Goal: Task Accomplishment & Management: Use online tool/utility

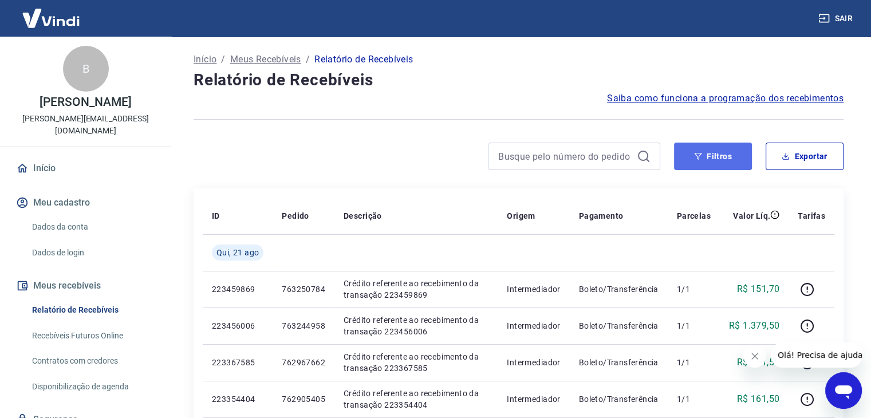
click at [701, 156] on icon "button" at bounding box center [698, 156] width 8 height 8
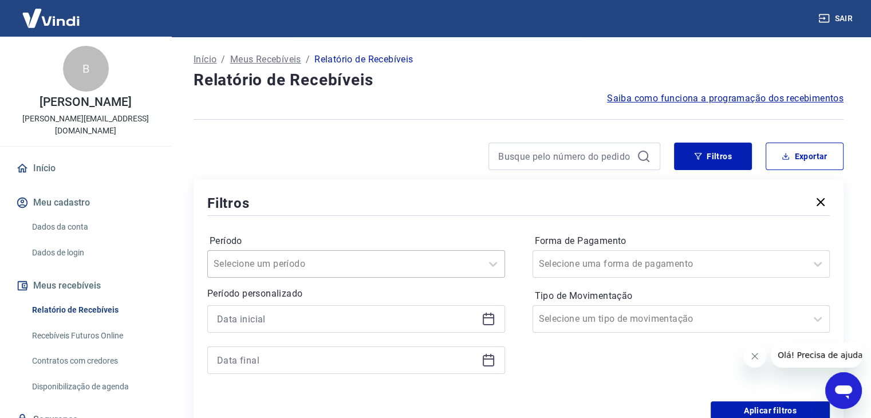
scroll to position [32, 0]
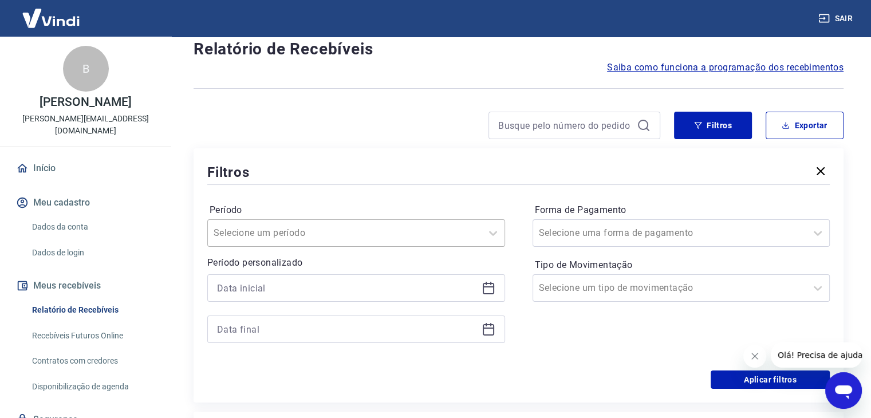
click at [285, 247] on div "Selecione um período" at bounding box center [356, 232] width 298 height 27
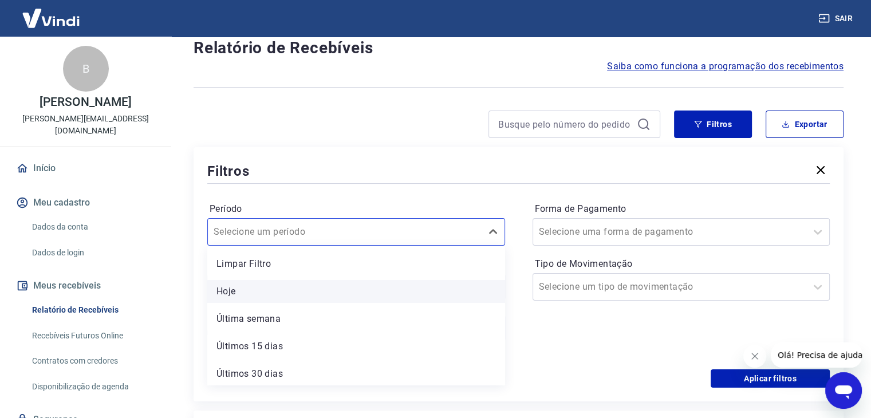
click at [244, 292] on div "Hoje" at bounding box center [356, 291] width 298 height 23
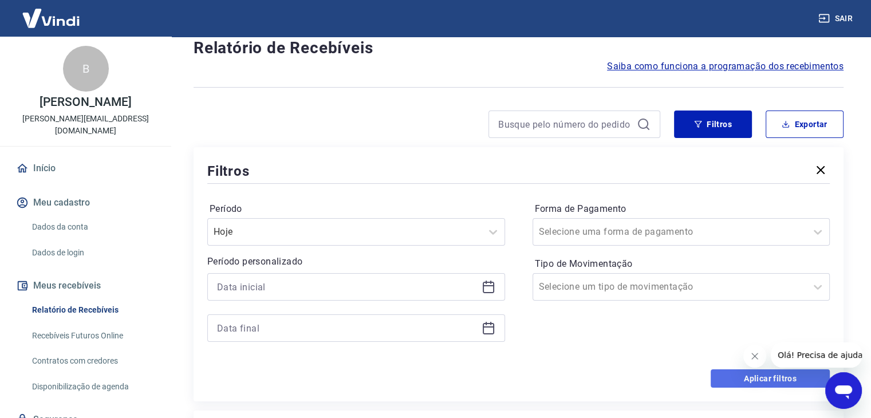
click at [728, 382] on button "Aplicar filtros" at bounding box center [769, 378] width 119 height 18
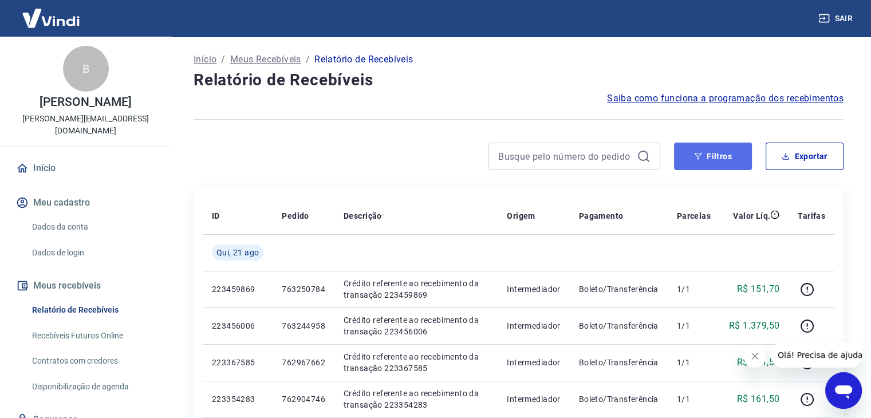
click at [710, 153] on button "Filtros" at bounding box center [713, 156] width 78 height 27
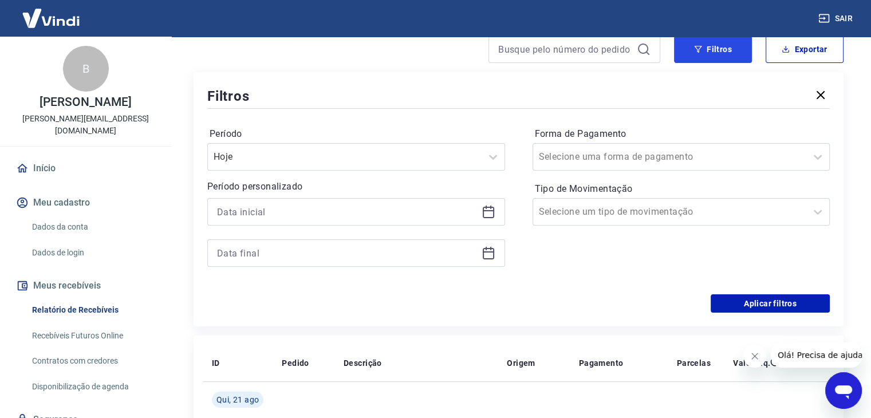
scroll to position [115, 0]
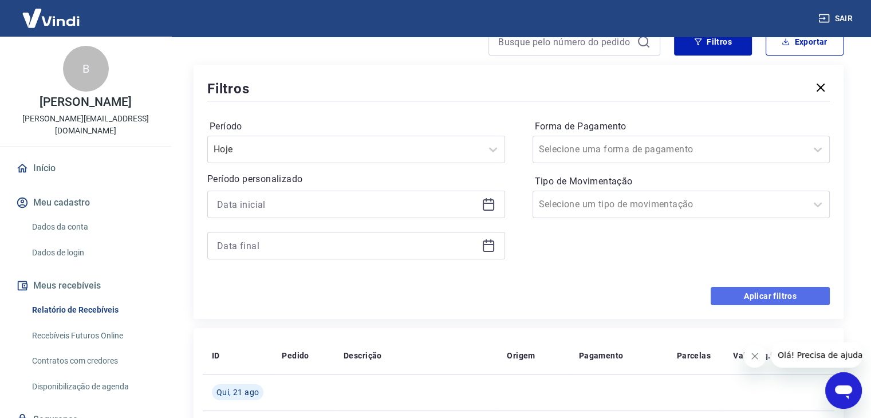
click at [728, 298] on button "Aplicar filtros" at bounding box center [769, 296] width 119 height 18
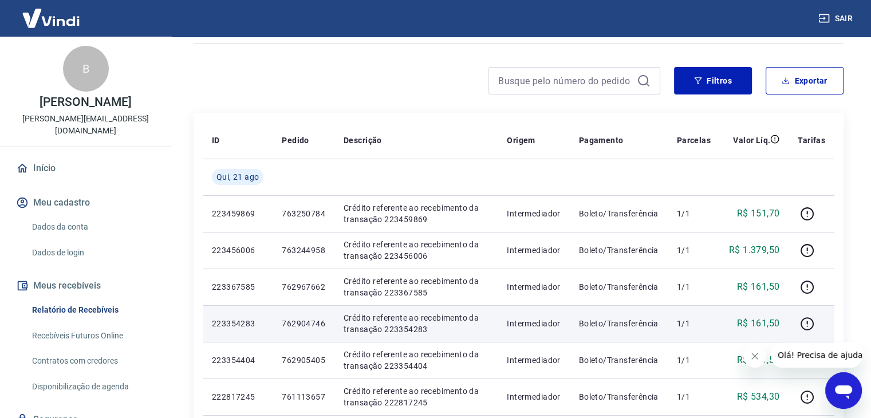
scroll to position [0, 0]
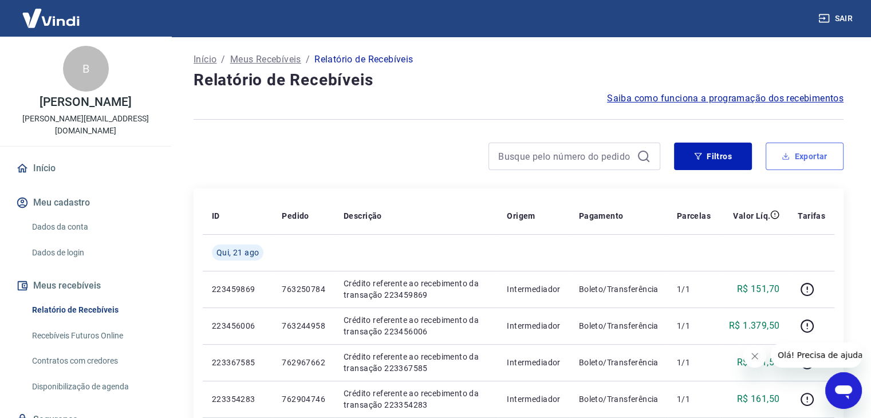
click at [804, 156] on button "Exportar" at bounding box center [804, 156] width 78 height 27
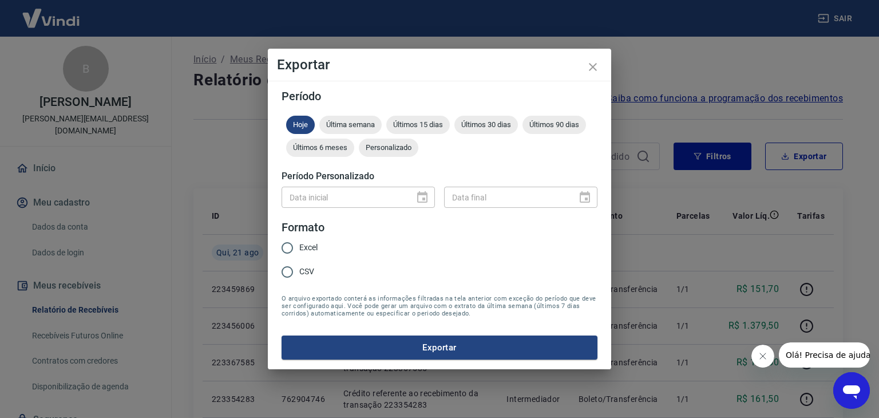
click at [290, 250] on input "Excel" at bounding box center [287, 248] width 24 height 24
radio input "true"
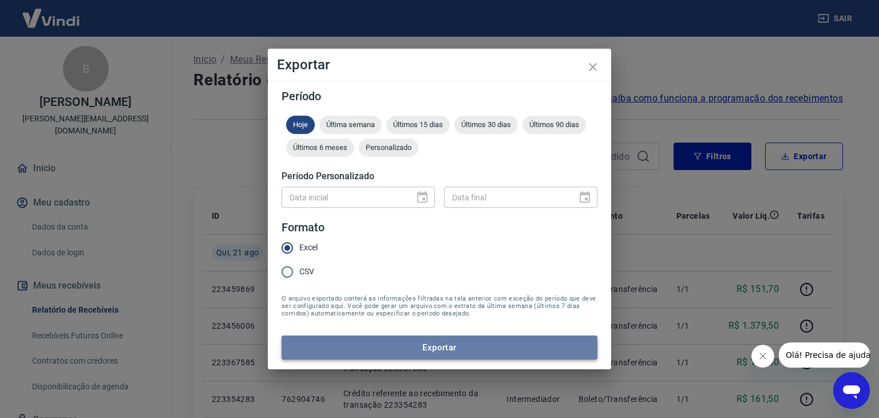
click at [451, 349] on button "Exportar" at bounding box center [440, 347] width 316 height 24
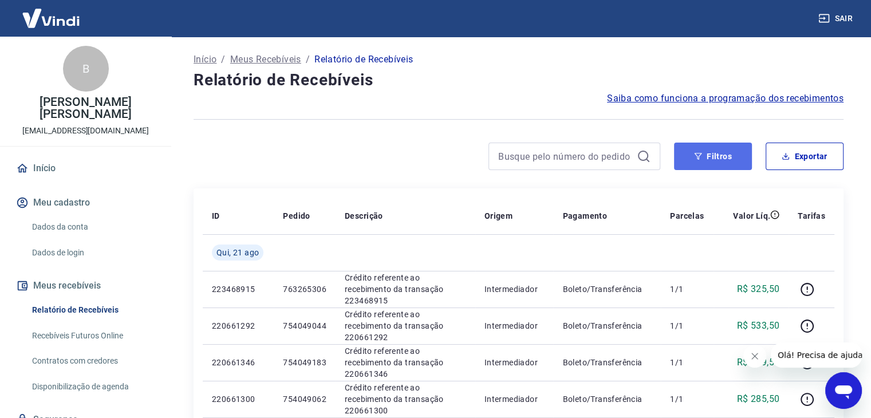
click at [716, 157] on button "Filtros" at bounding box center [713, 156] width 78 height 27
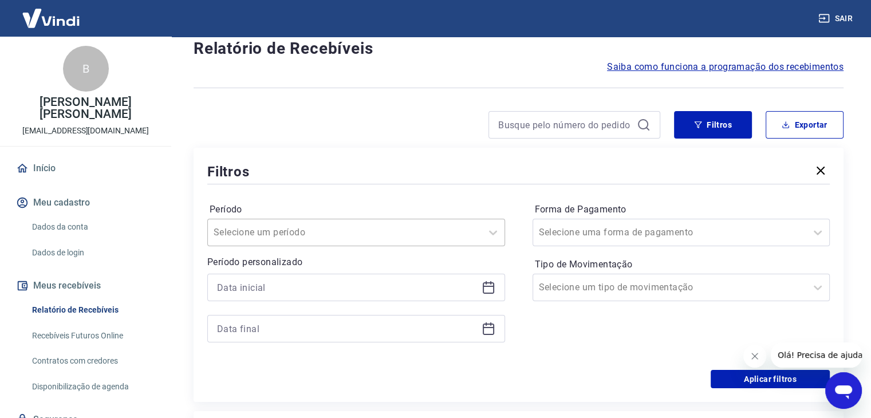
click at [277, 246] on div "Selecione um período" at bounding box center [356, 232] width 298 height 27
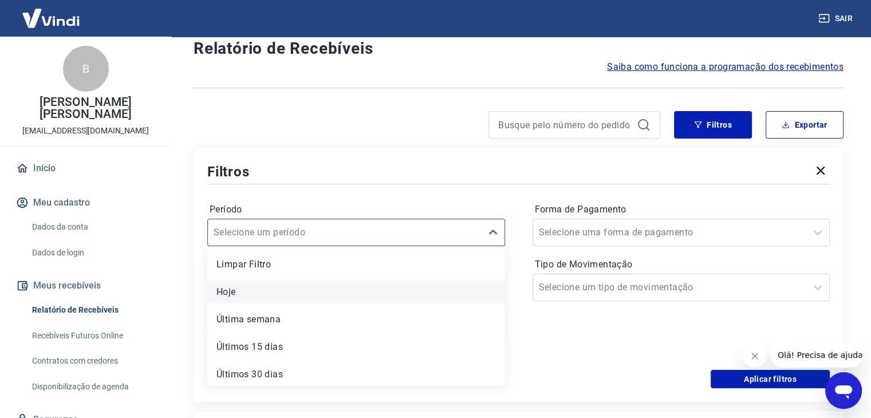
scroll to position [32, 0]
click at [274, 295] on div "Hoje" at bounding box center [356, 291] width 298 height 23
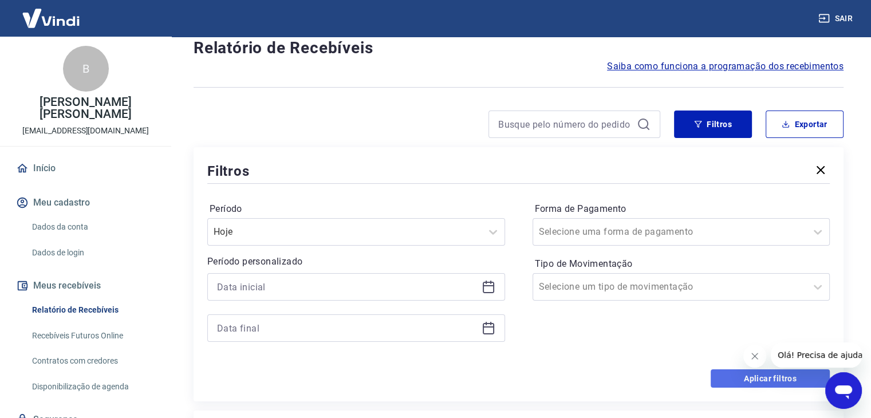
click at [772, 376] on button "Aplicar filtros" at bounding box center [769, 378] width 119 height 18
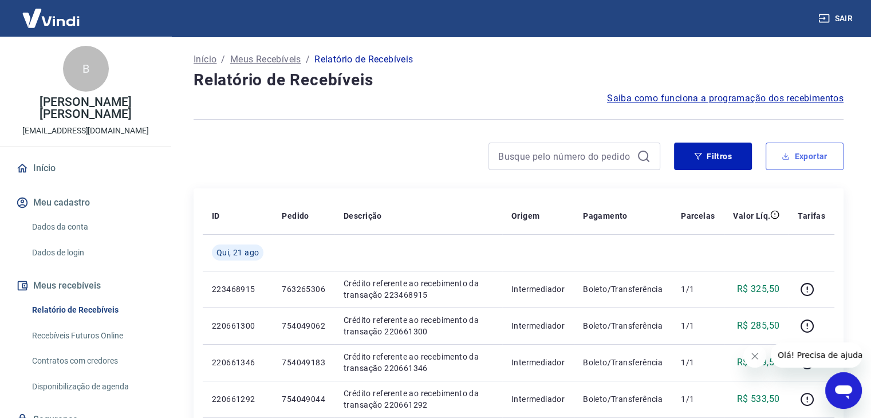
click at [798, 152] on button "Exportar" at bounding box center [804, 156] width 78 height 27
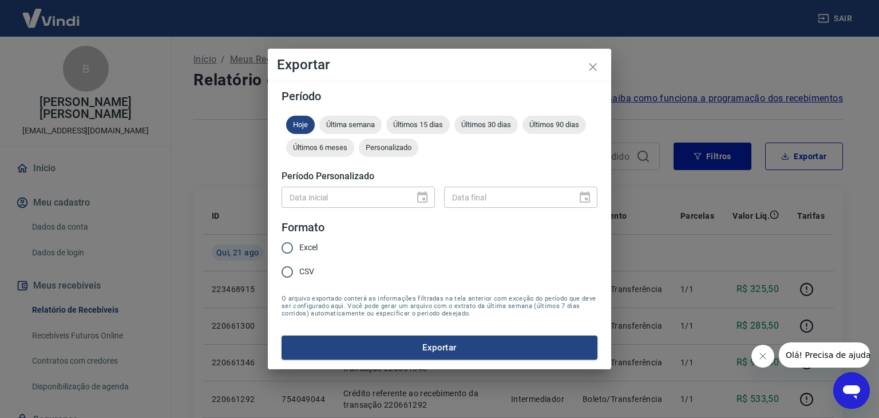
click at [293, 244] on input "Excel" at bounding box center [287, 248] width 24 height 24
radio input "true"
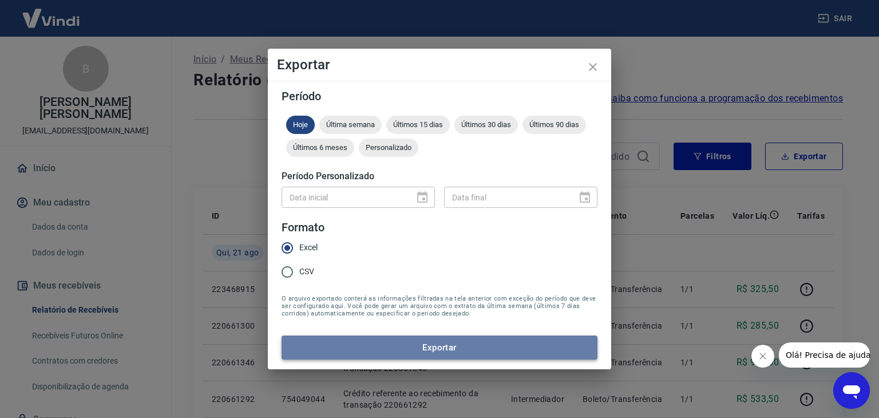
click at [402, 344] on button "Exportar" at bounding box center [440, 347] width 316 height 24
